Goal: Communication & Community: Answer question/provide support

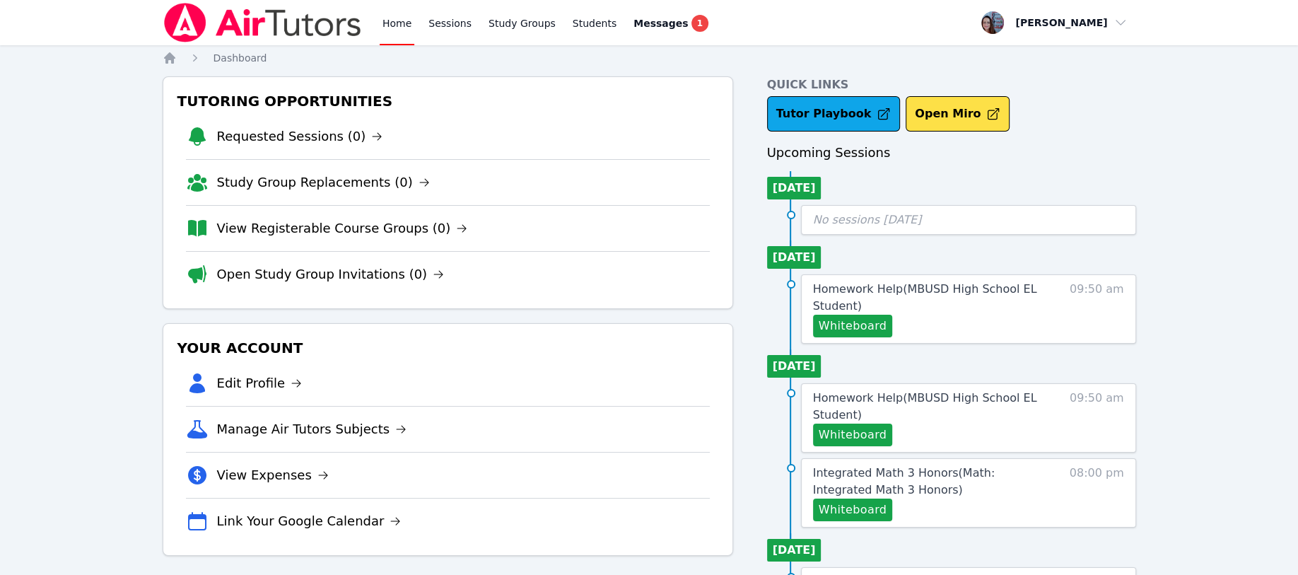
click at [654, 31] on div "Messages 1" at bounding box center [670, 23] width 75 height 17
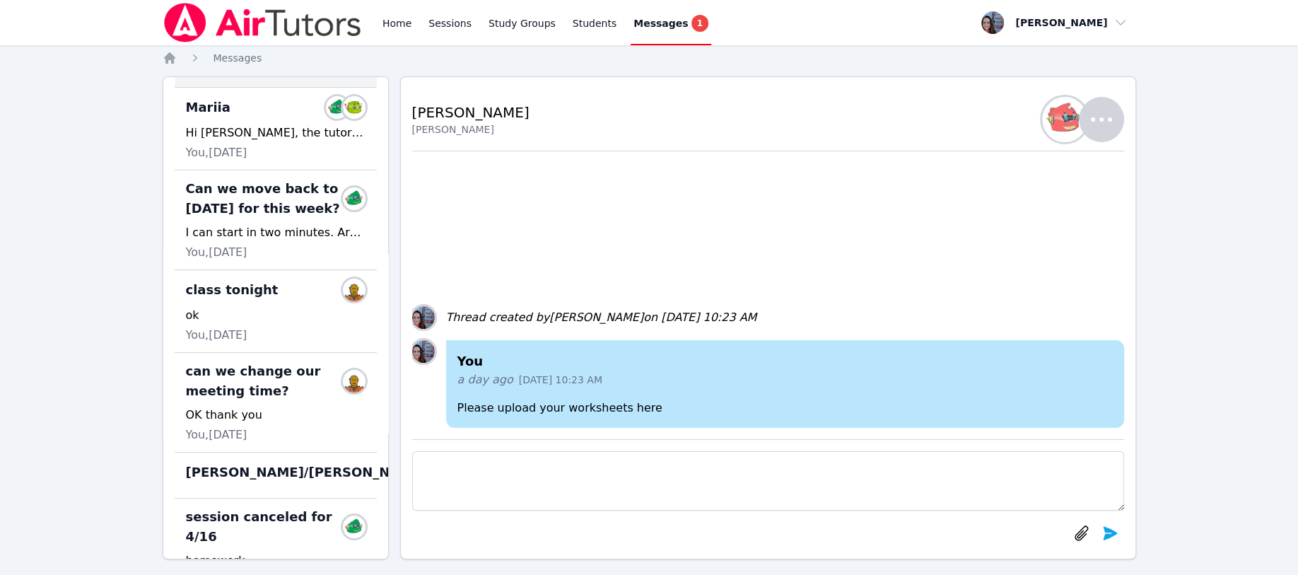
scroll to position [188, 0]
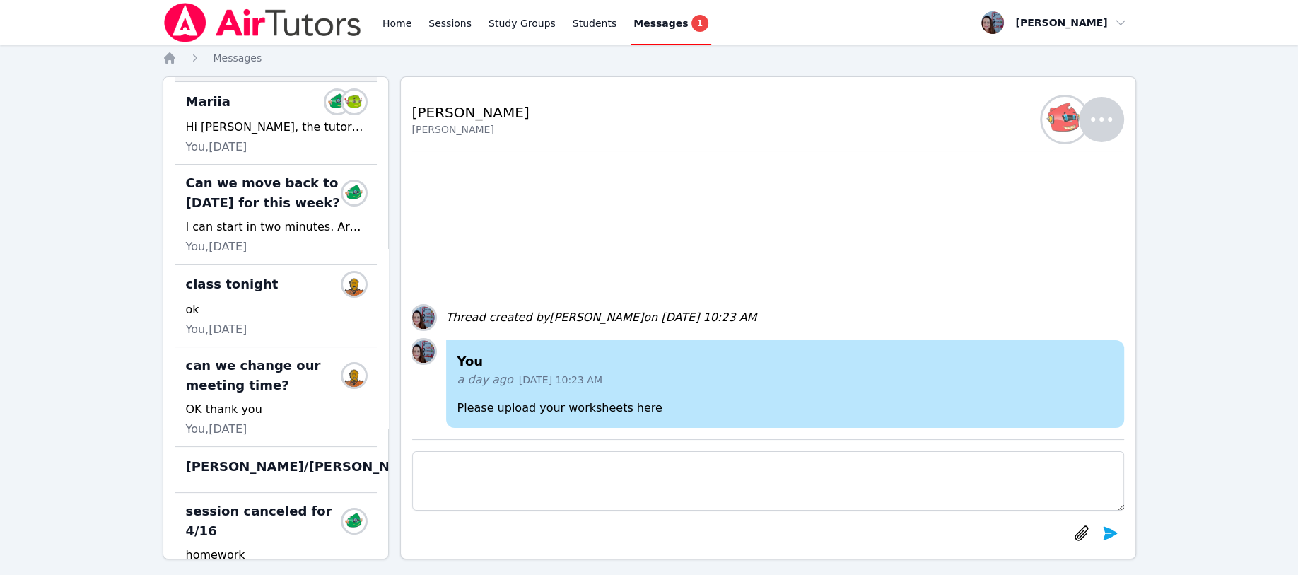
click at [691, 15] on span "1" at bounding box center [699, 23] width 17 height 17
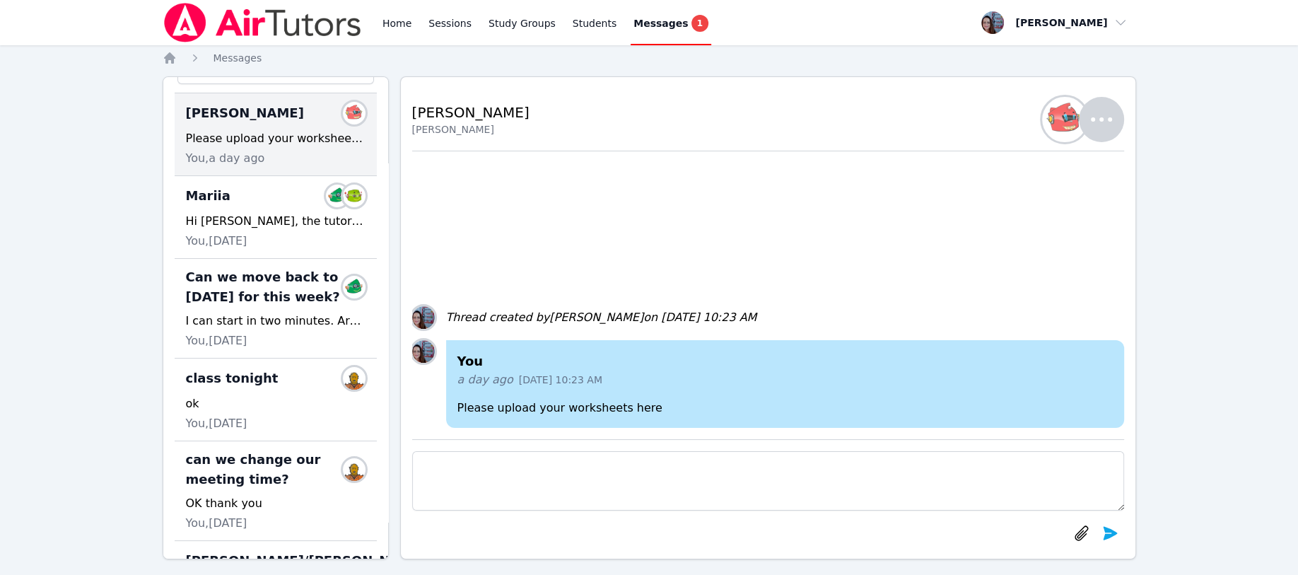
scroll to position [0, 0]
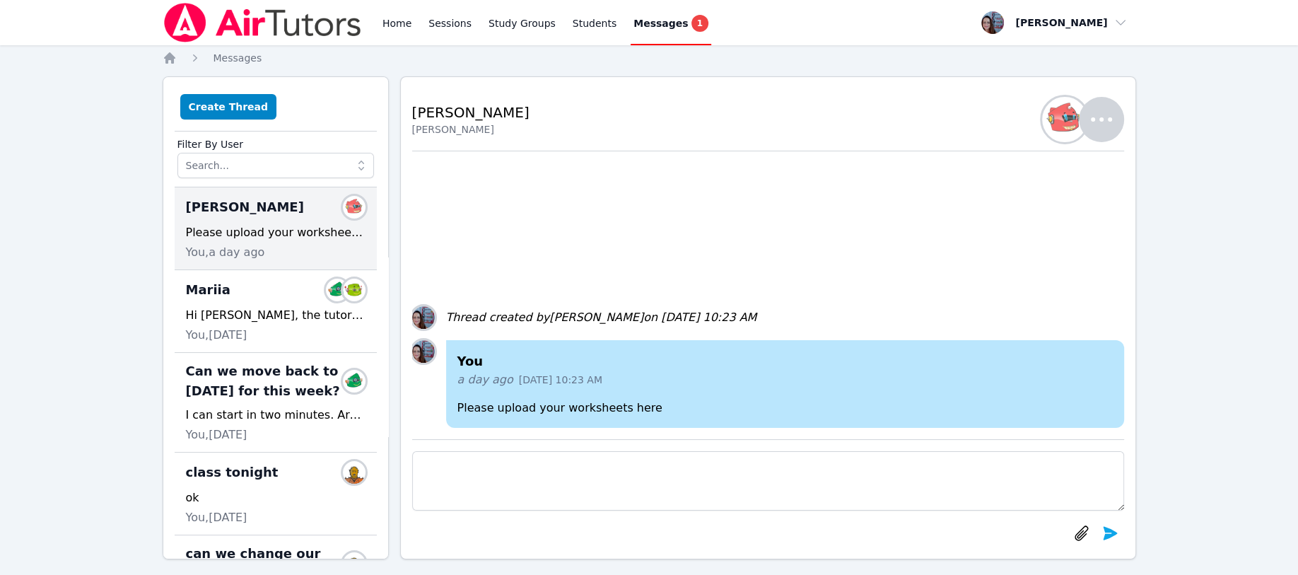
click at [238, 54] on span "Messages" at bounding box center [237, 57] width 49 height 11
click at [216, 234] on div "Please upload your worksheets here" at bounding box center [276, 232] width 180 height 17
click at [230, 315] on div "Hi [PERSON_NAME], the tutor request stated that is was for general homework hel…" at bounding box center [276, 315] width 180 height 17
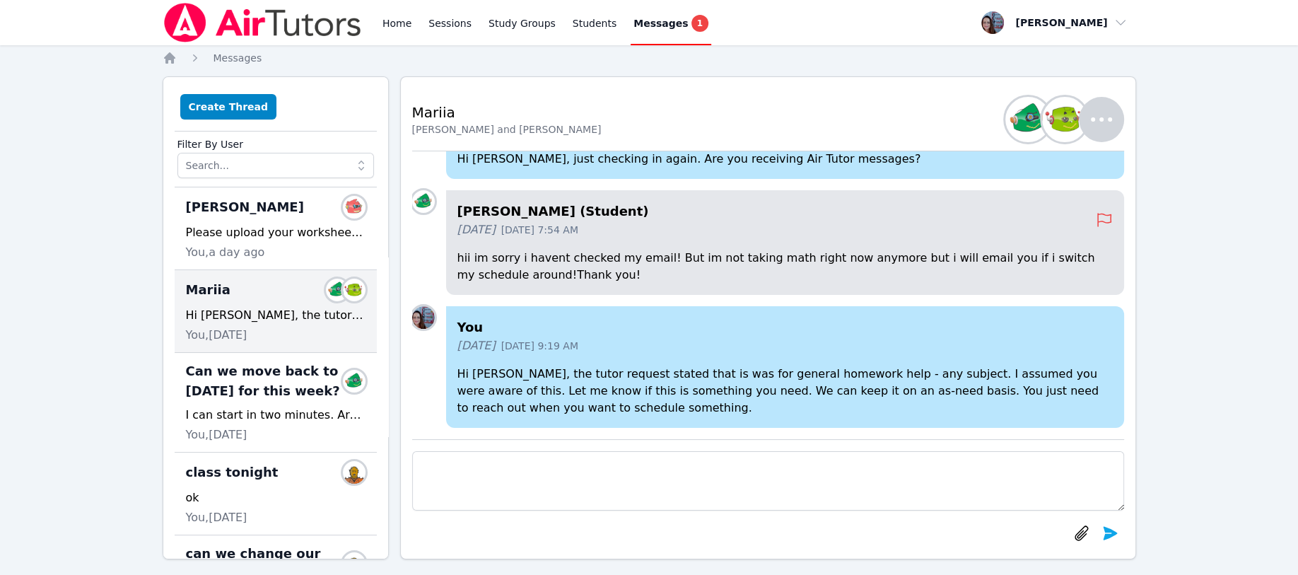
click at [644, 24] on span "Messages" at bounding box center [660, 23] width 54 height 14
click at [223, 54] on span "Messages" at bounding box center [237, 57] width 49 height 11
click at [691, 16] on span "1" at bounding box center [699, 23] width 17 height 17
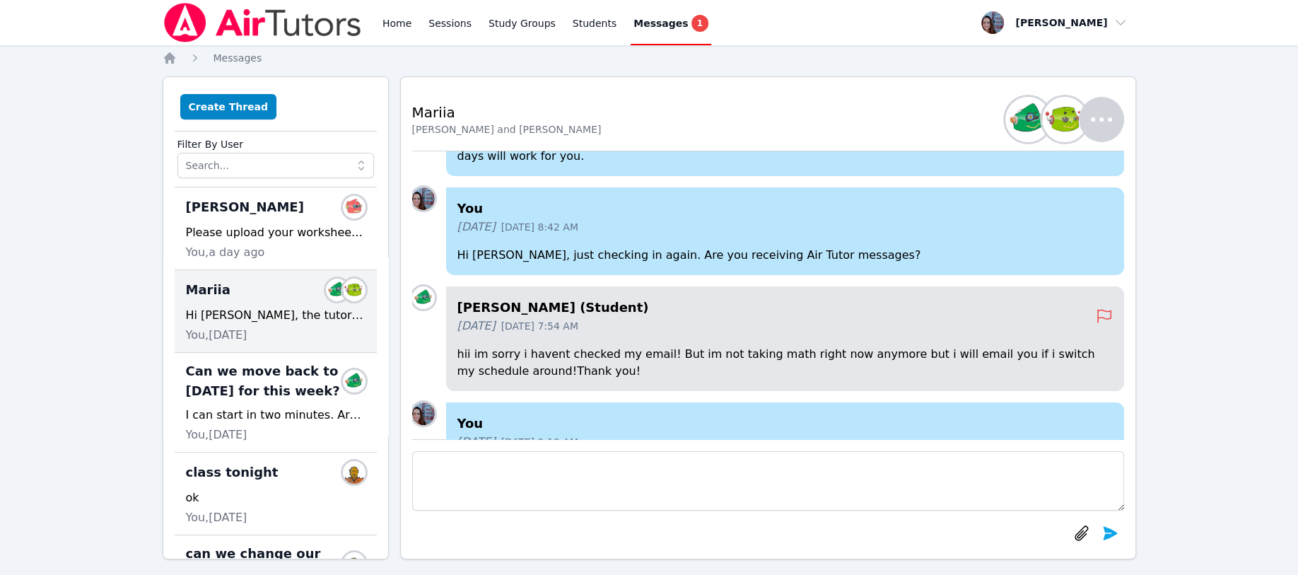
scroll to position [-209, 0]
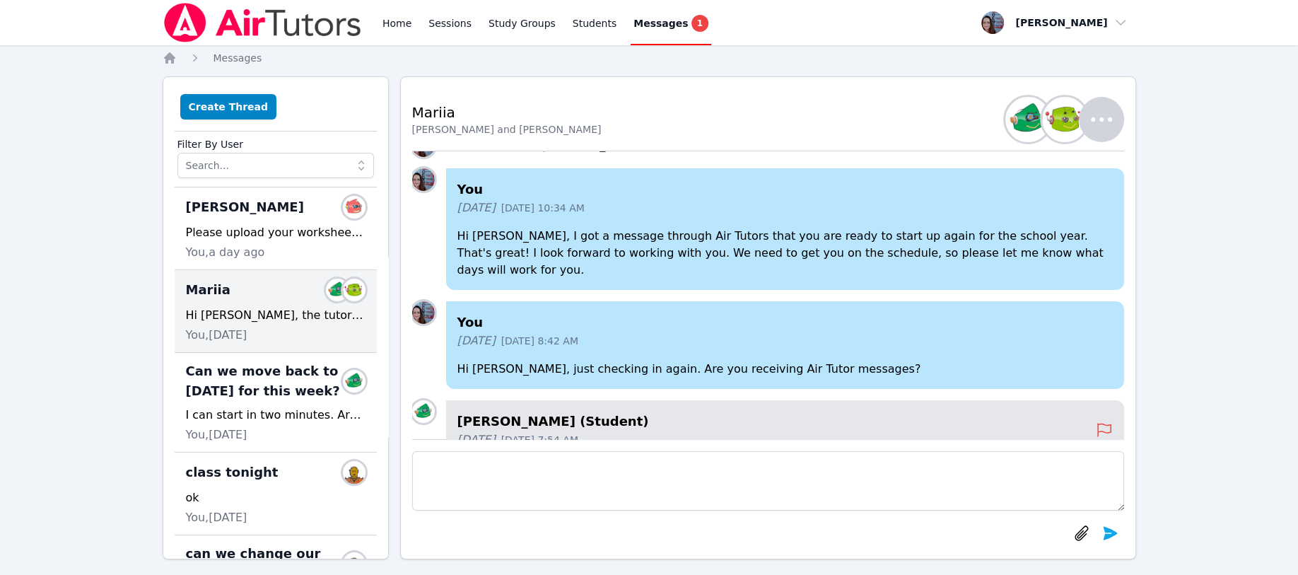
click at [672, 15] on div "Messages 1" at bounding box center [670, 23] width 75 height 17
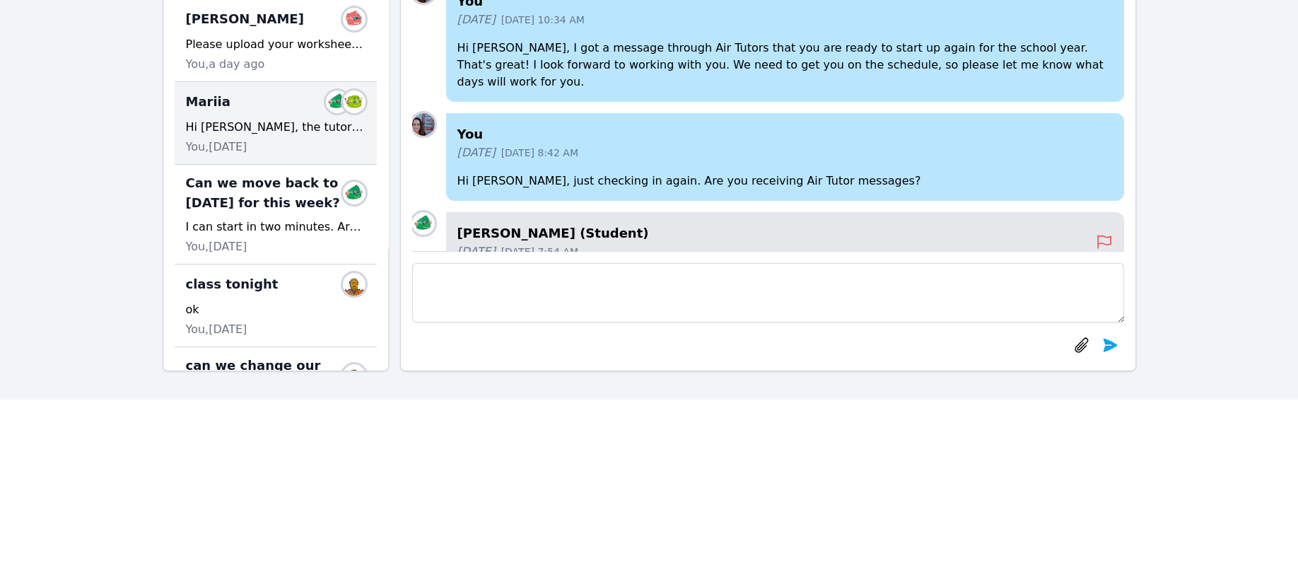
scroll to position [0, 0]
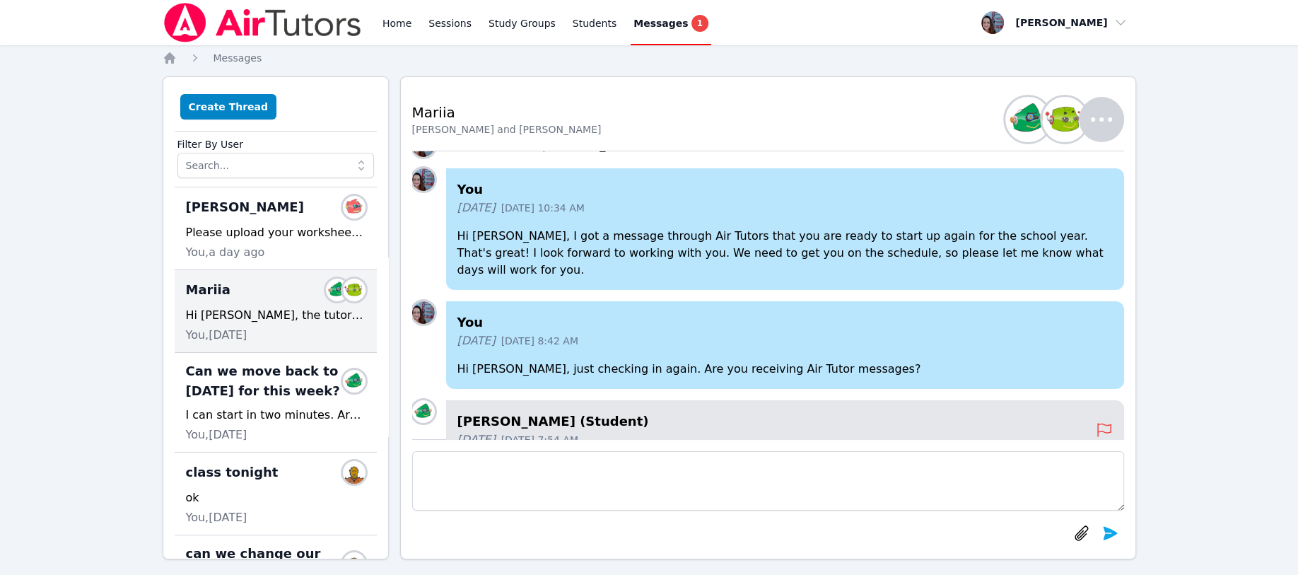
click at [383, 24] on link "Home" at bounding box center [397, 22] width 35 height 45
